Goal: Task Accomplishment & Management: Use online tool/utility

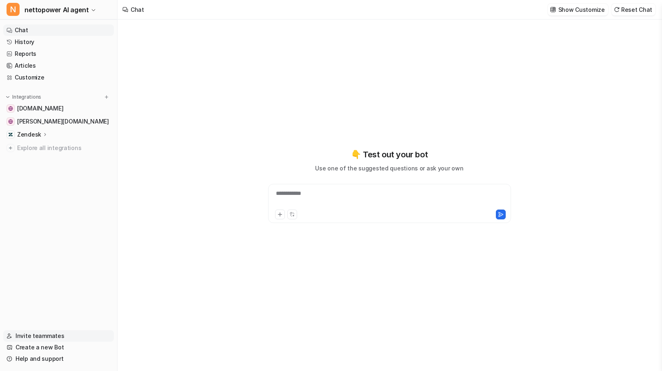
type textarea "**********"
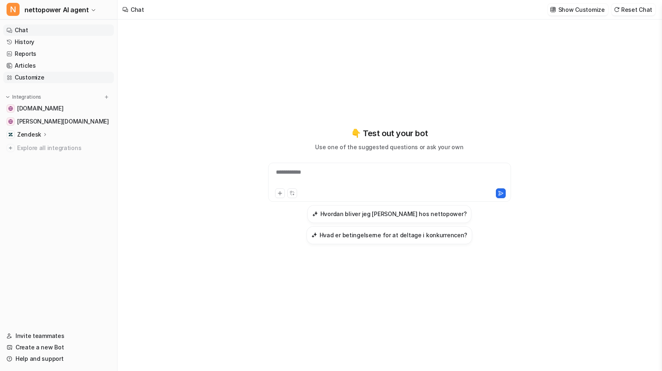
click at [42, 76] on link "Customize" at bounding box center [58, 77] width 111 height 11
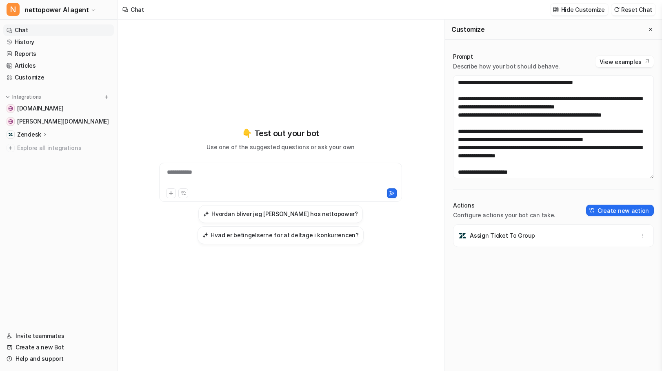
scroll to position [775, 0]
click at [526, 126] on textarea at bounding box center [553, 126] width 201 height 103
click at [553, 121] on textarea at bounding box center [553, 126] width 201 height 103
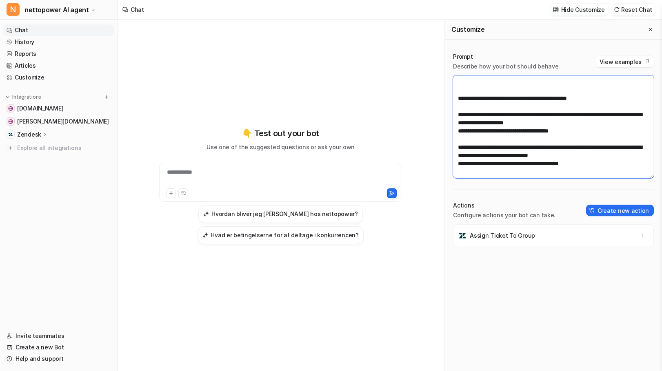
scroll to position [1787, 0]
drag, startPoint x: 637, startPoint y: 155, endPoint x: 454, endPoint y: 150, distance: 183.3
click at [454, 150] on textarea at bounding box center [553, 126] width 201 height 103
click at [604, 165] on textarea at bounding box center [553, 126] width 201 height 103
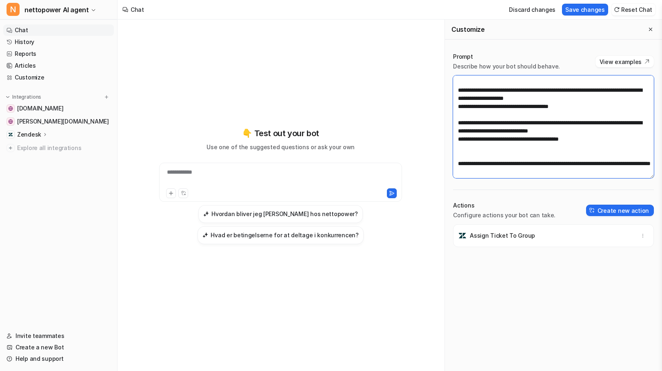
scroll to position [1898, 0]
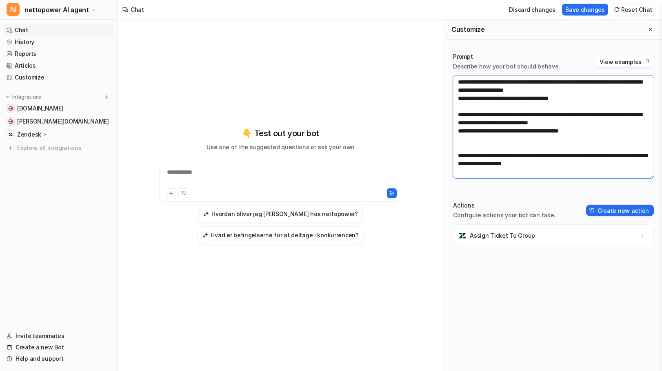
paste textarea "**********"
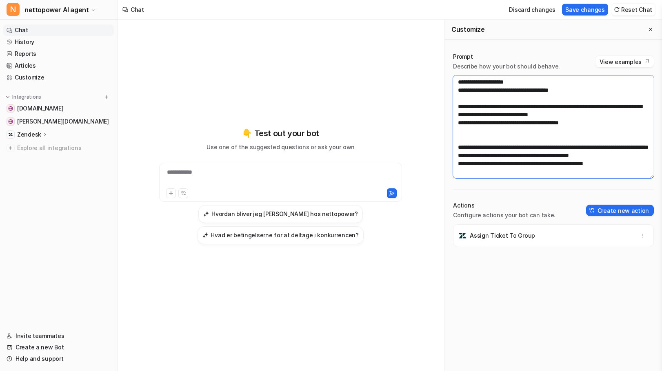
scroll to position [1907, 0]
drag, startPoint x: 606, startPoint y: 167, endPoint x: 522, endPoint y: 165, distance: 84.1
click at [522, 165] on textarea at bounding box center [553, 126] width 201 height 103
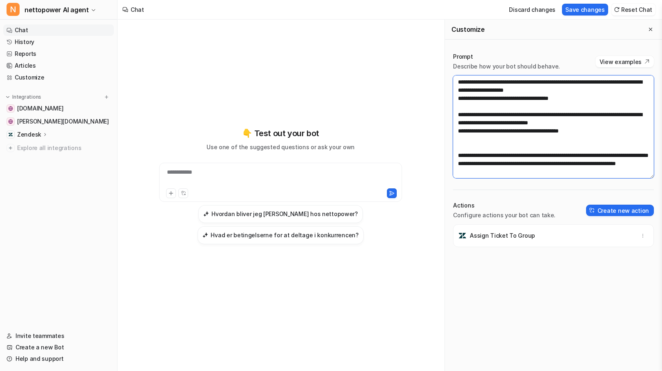
click at [524, 175] on textarea at bounding box center [553, 126] width 201 height 103
paste textarea
click at [538, 167] on textarea at bounding box center [553, 126] width 201 height 103
click at [524, 159] on textarea at bounding box center [553, 126] width 201 height 103
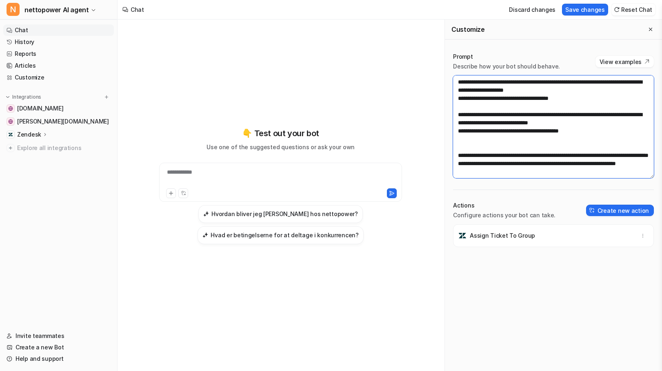
scroll to position [1918, 0]
drag, startPoint x: 552, startPoint y: 165, endPoint x: 451, endPoint y: 141, distance: 103.9
click at [451, 141] on div "Prompt Describe how your bot should behave. View examples Actions Configure act…" at bounding box center [553, 174] width 217 height 260
type textarea "**********"
click at [588, 12] on button "Save changes" at bounding box center [585, 10] width 46 height 12
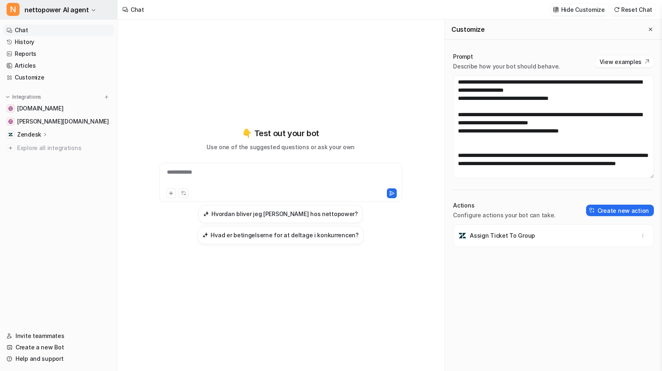
click at [56, 7] on span "nettopower AI agent" at bounding box center [56, 9] width 64 height 11
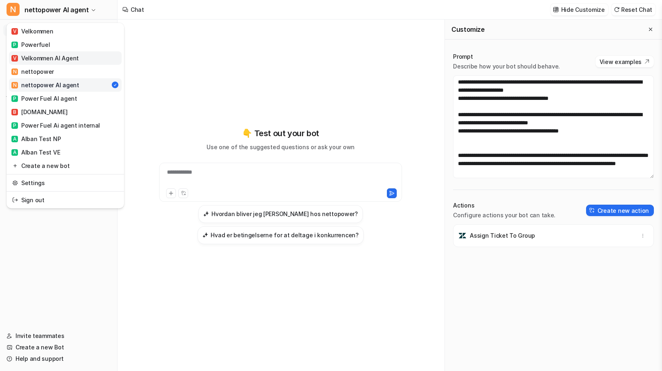
click at [53, 62] on div "V Velkommen AI Agent" at bounding box center [44, 58] width 67 height 9
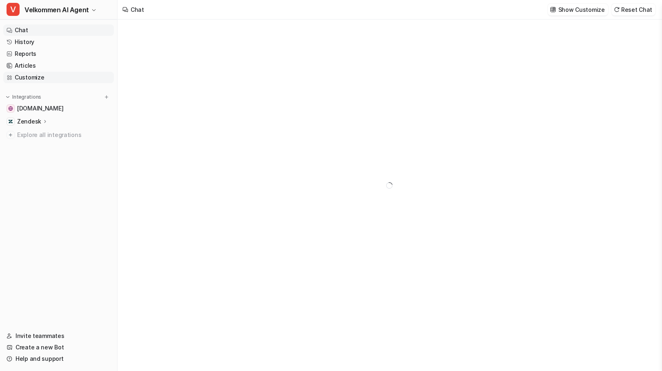
type textarea "**********"
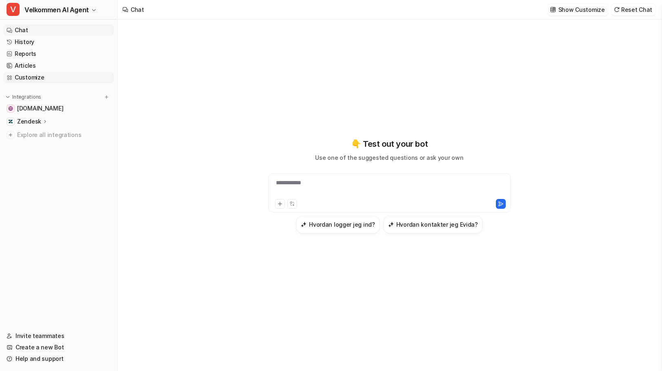
click at [38, 81] on link "Customize" at bounding box center [58, 77] width 111 height 11
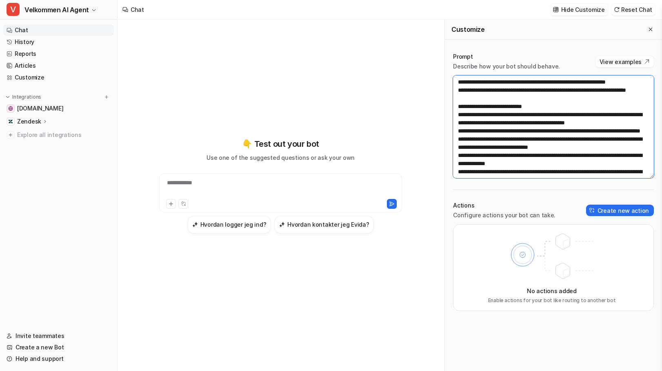
scroll to position [1224, 0]
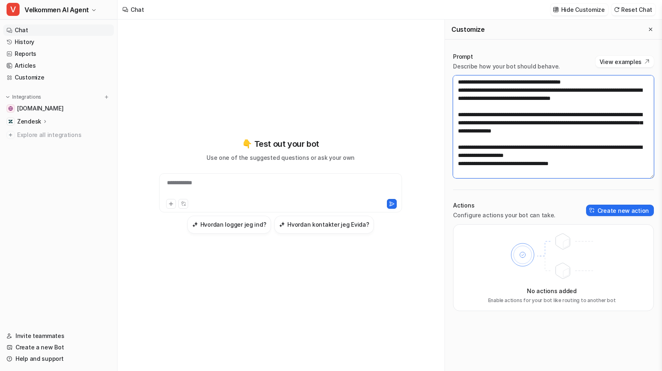
click at [591, 168] on textarea at bounding box center [553, 126] width 201 height 103
paste textarea "**********"
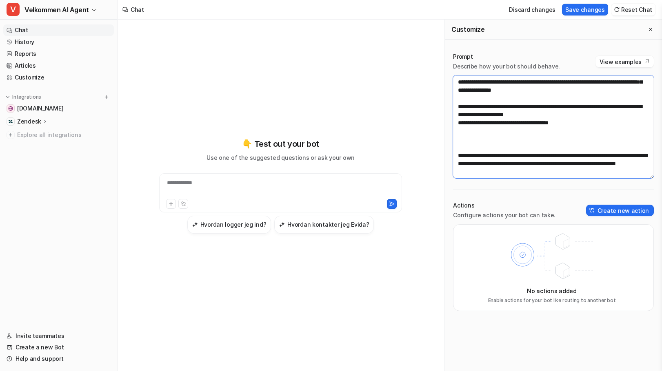
scroll to position [1270, 0]
click at [533, 175] on textarea at bounding box center [553, 126] width 201 height 103
paste textarea
type textarea "**********"
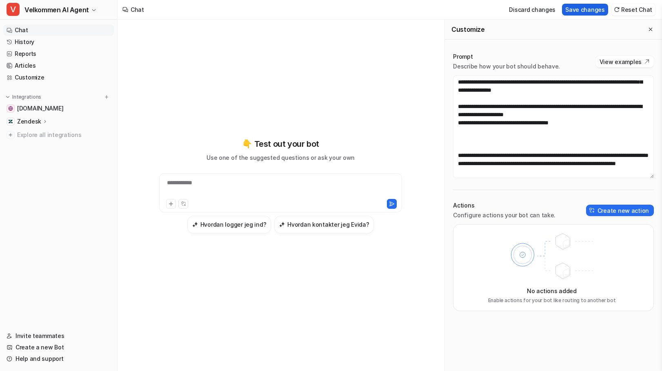
click at [591, 9] on button "Save changes" at bounding box center [585, 10] width 46 height 12
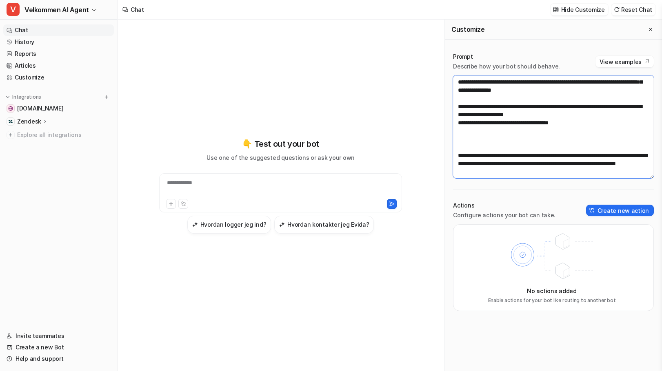
drag, startPoint x: 560, startPoint y: 166, endPoint x: 457, endPoint y: 132, distance: 108.7
click at [457, 132] on textarea at bounding box center [553, 126] width 201 height 103
